Goal: Task Accomplishment & Management: Use online tool/utility

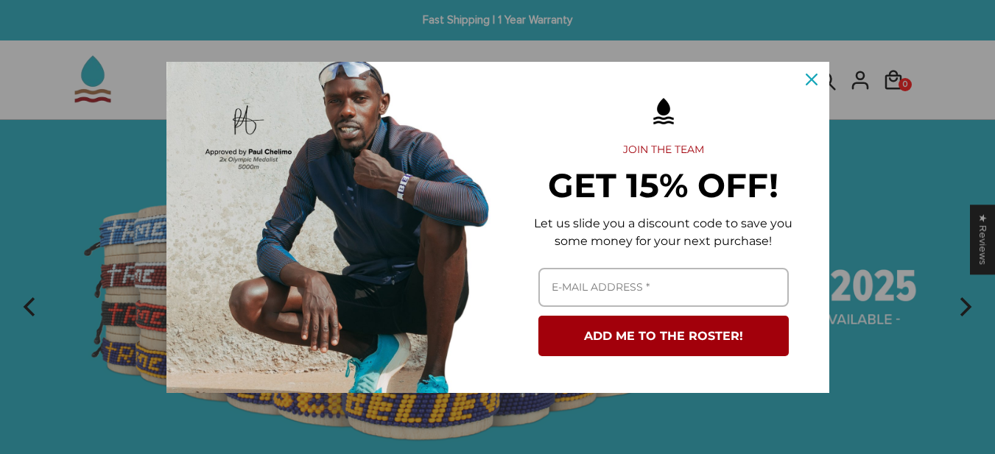
click at [837, 243] on div "Marketing offer form" at bounding box center [497, 227] width 995 height 454
click at [814, 72] on div "Close" at bounding box center [812, 80] width 24 height 24
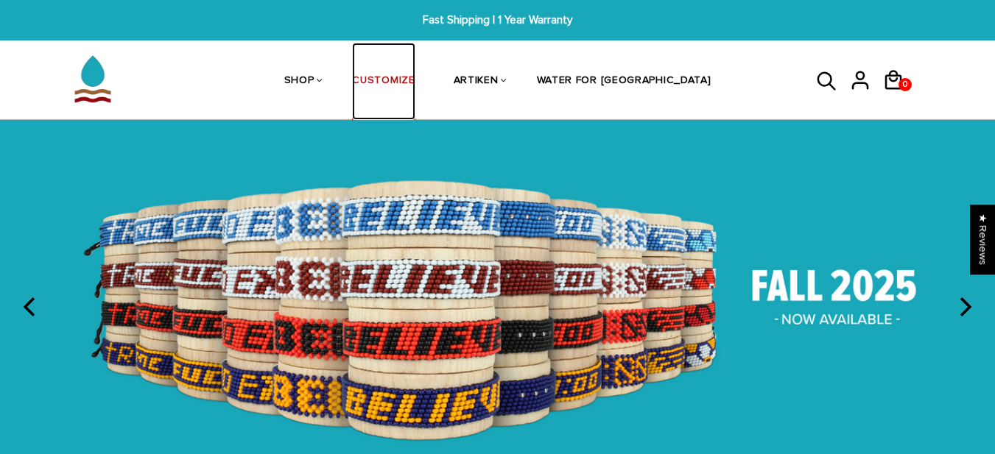
click at [406, 89] on link "CUSTOMIZE" at bounding box center [383, 82] width 63 height 78
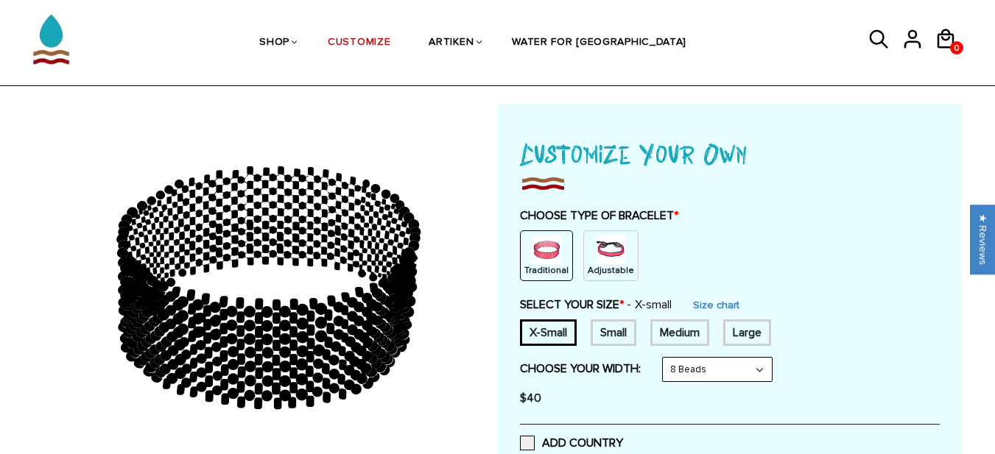
scroll to position [50, 0]
click at [606, 246] on img at bounding box center [610, 248] width 29 height 29
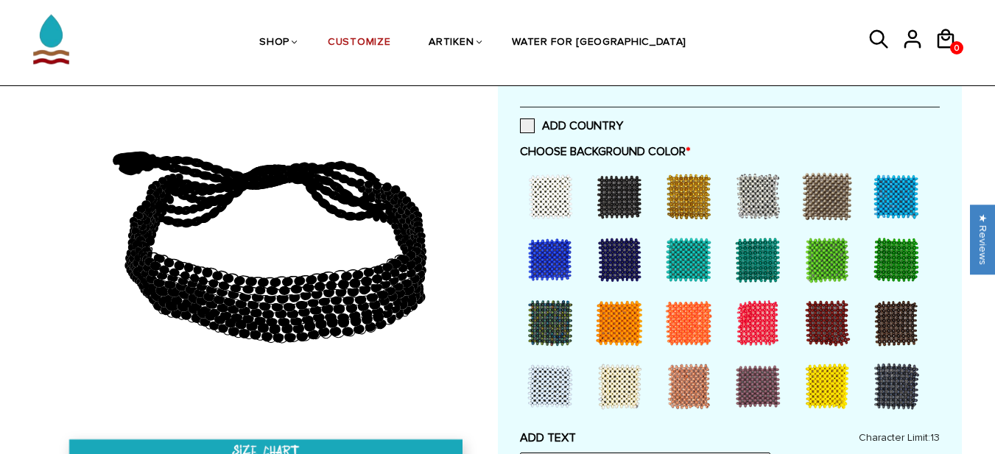
scroll to position [350, 0]
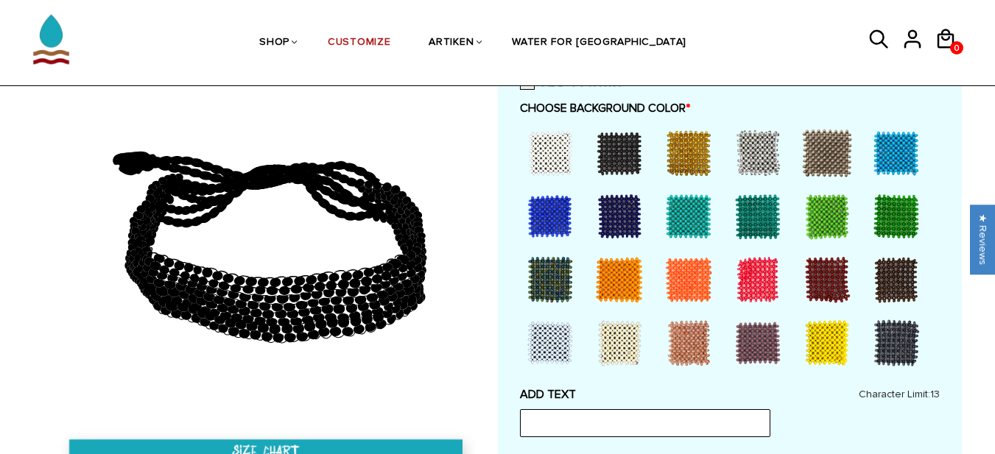
click at [560, 170] on div at bounding box center [549, 153] width 59 height 59
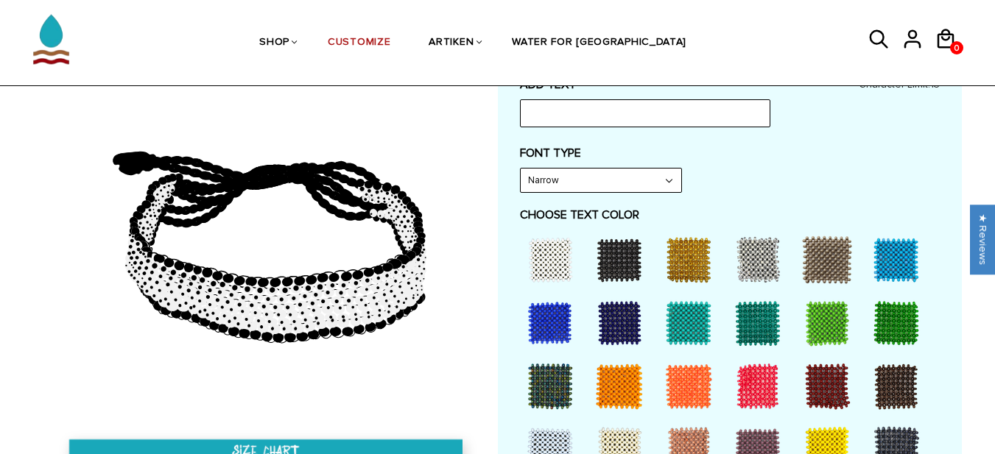
scroll to position [608, 0]
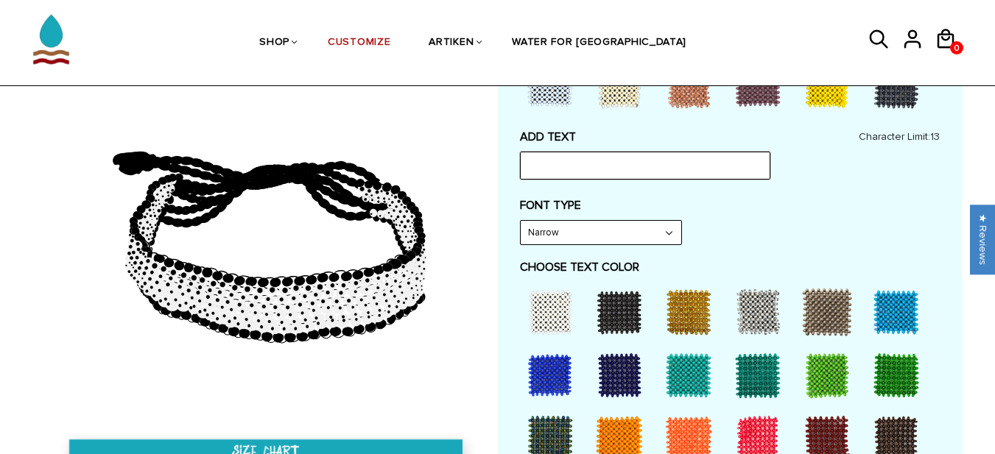
click at [549, 170] on input "text" at bounding box center [645, 166] width 250 height 28
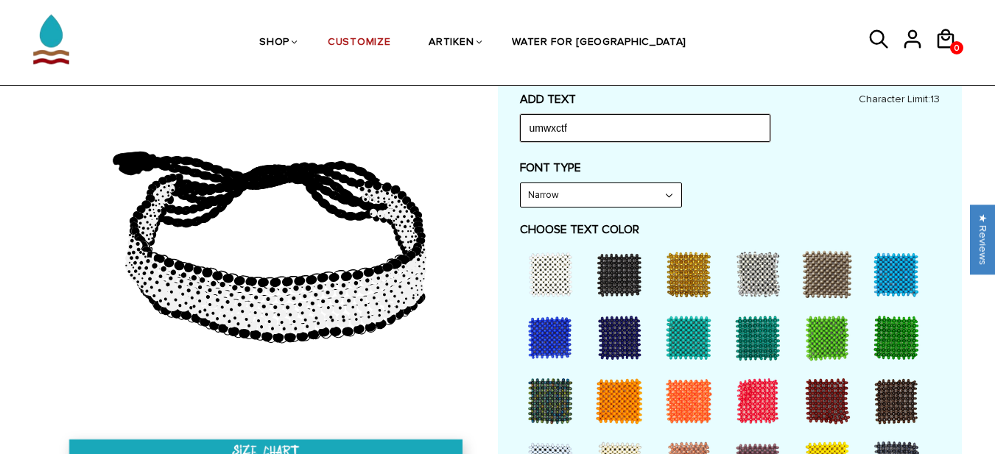
scroll to position [646, 0]
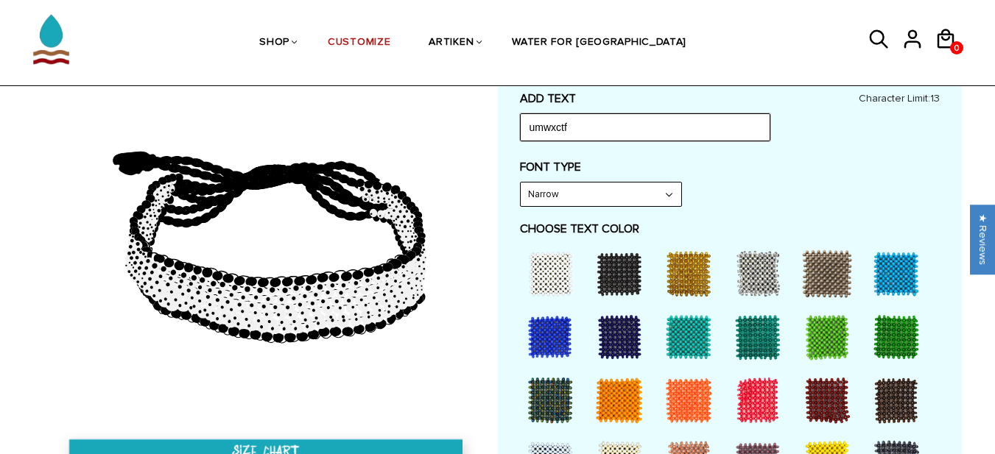
click at [573, 124] on input "umwxctf" at bounding box center [645, 127] width 250 height 28
type input "g"
click at [559, 203] on select "Narrow Bold" at bounding box center [600, 195] width 160 height 24
click at [717, 188] on div "FONT TYPE Narrow Narrow Bold" at bounding box center [730, 183] width 420 height 47
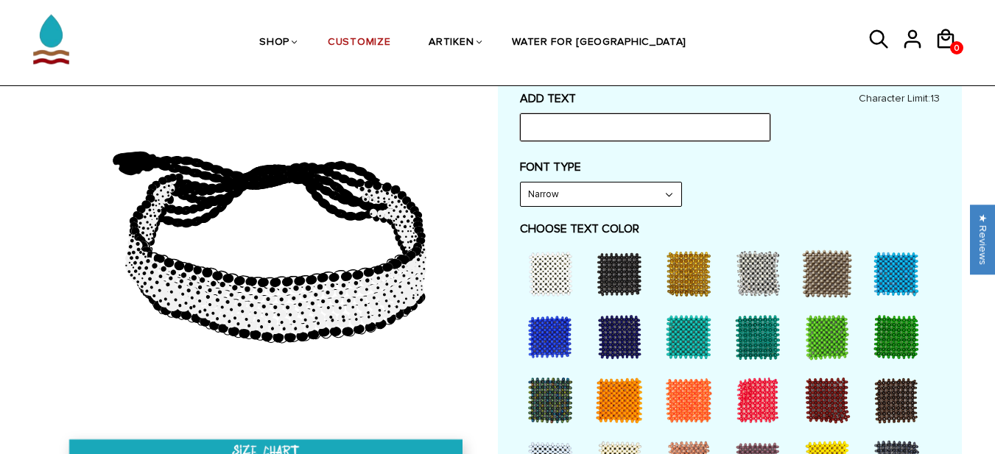
click at [582, 138] on input "text" at bounding box center [645, 127] width 250 height 28
type input "get dirty"
click at [550, 191] on select "Narrow Bold" at bounding box center [600, 195] width 160 height 24
select select "Bold"
click at [520, 183] on select "Narrow Bold" at bounding box center [600, 195] width 160 height 24
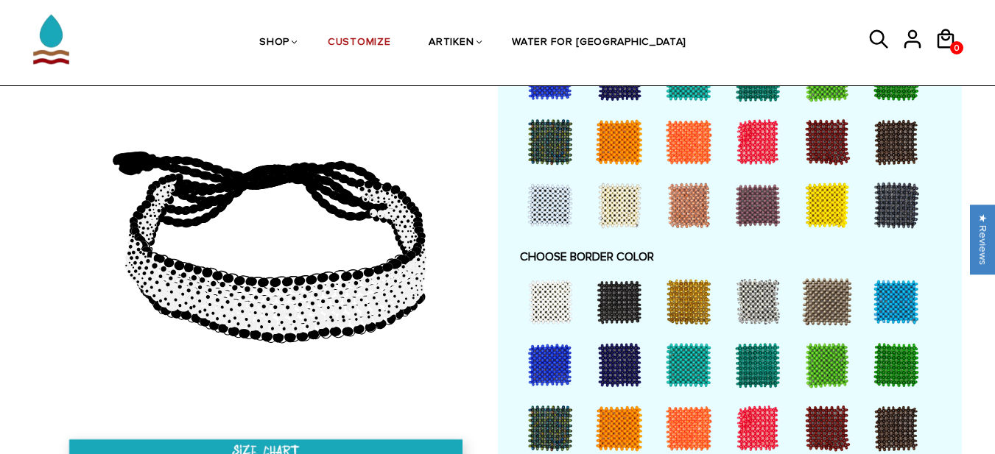
scroll to position [906, 0]
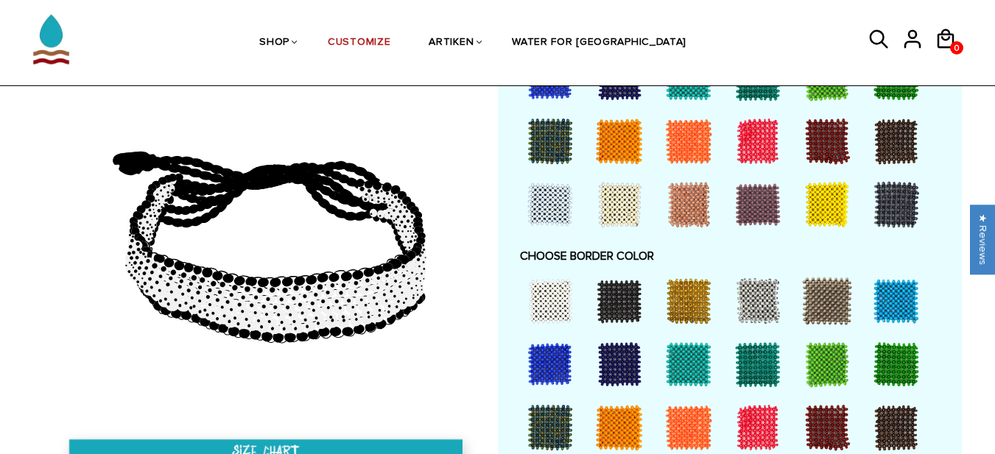
click at [614, 349] on div at bounding box center [619, 364] width 59 height 59
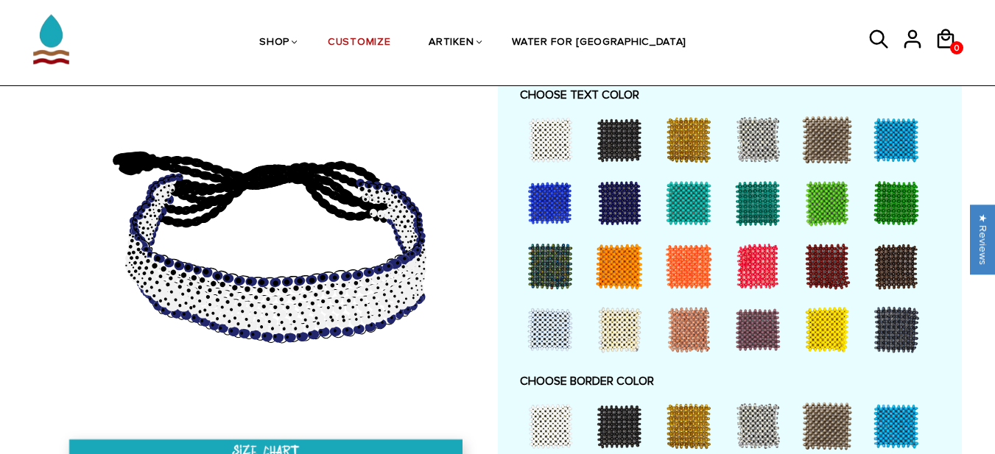
scroll to position [780, 0]
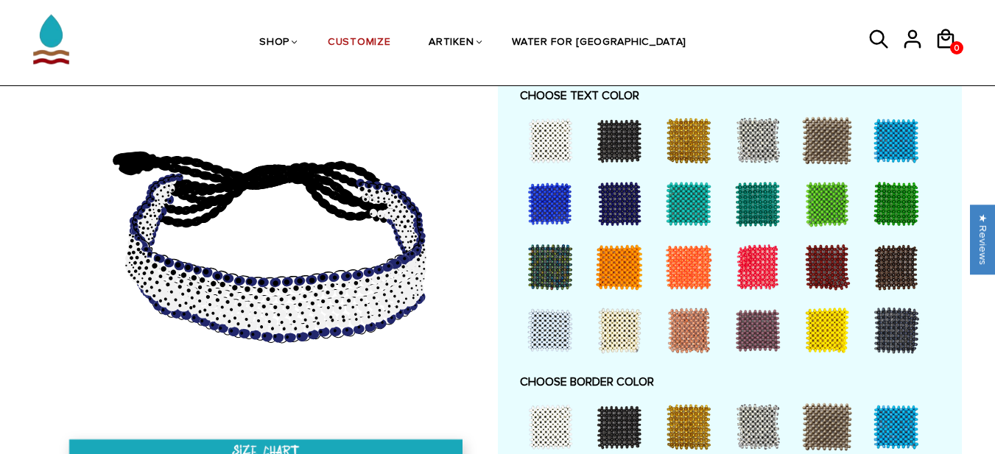
click at [890, 142] on div at bounding box center [896, 140] width 59 height 59
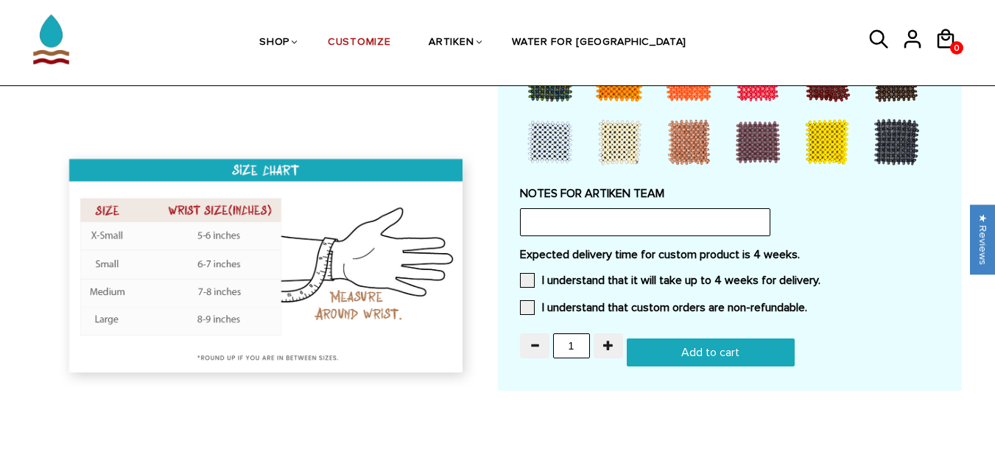
scroll to position [1257, 0]
